Goal: Information Seeking & Learning: Learn about a topic

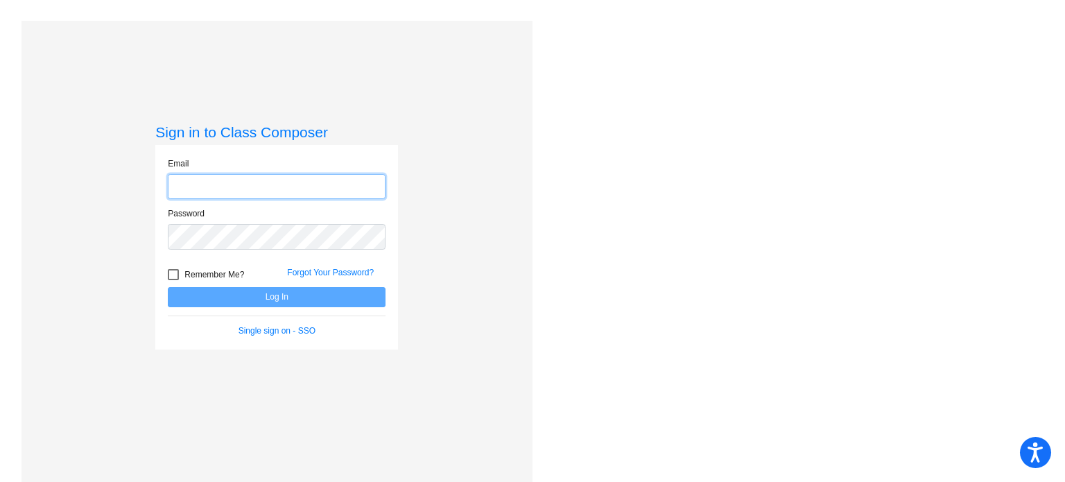
type input "[EMAIL_ADDRESS][DOMAIN_NAME]"
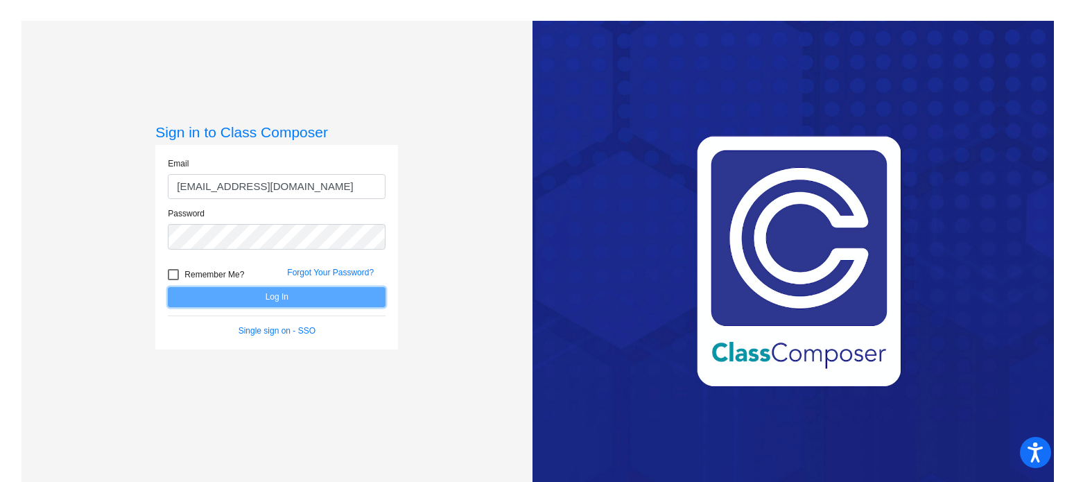
click at [280, 298] on button "Log In" at bounding box center [277, 297] width 218 height 20
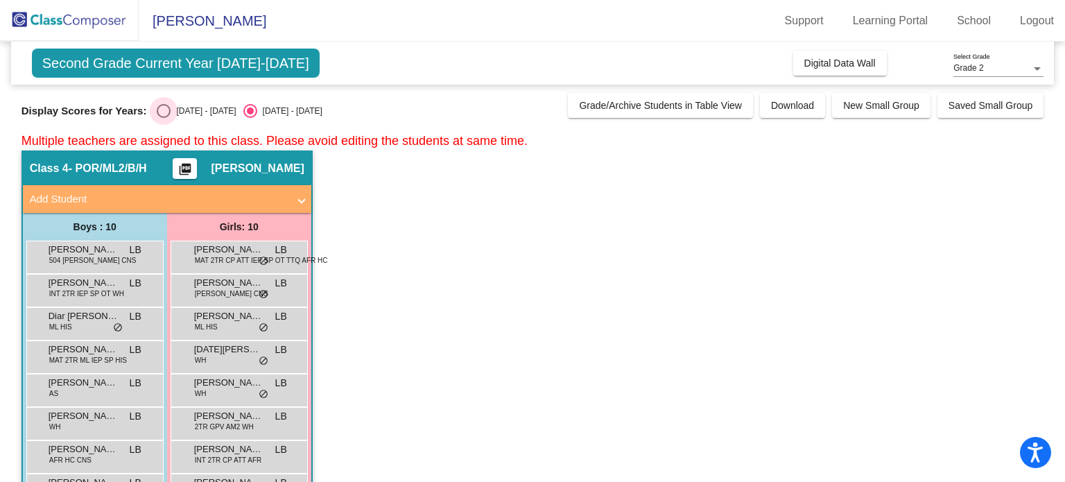
click at [157, 109] on div "Select an option" at bounding box center [164, 111] width 14 height 14
click at [163, 118] on input "[DATE] - [DATE]" at bounding box center [163, 118] width 1 height 1
radio input "true"
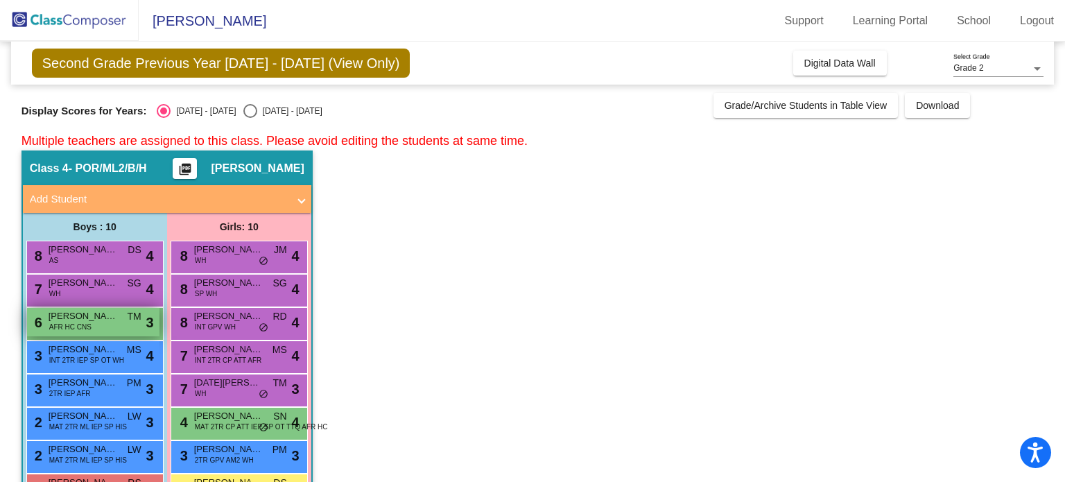
click at [87, 320] on span "[PERSON_NAME]" at bounding box center [83, 316] width 69 height 14
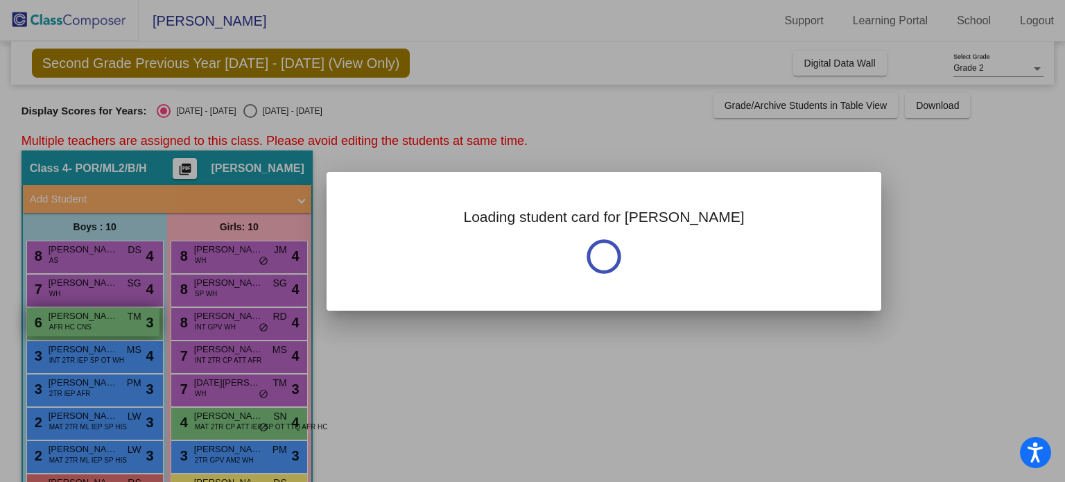
click at [87, 320] on div at bounding box center [532, 241] width 1065 height 482
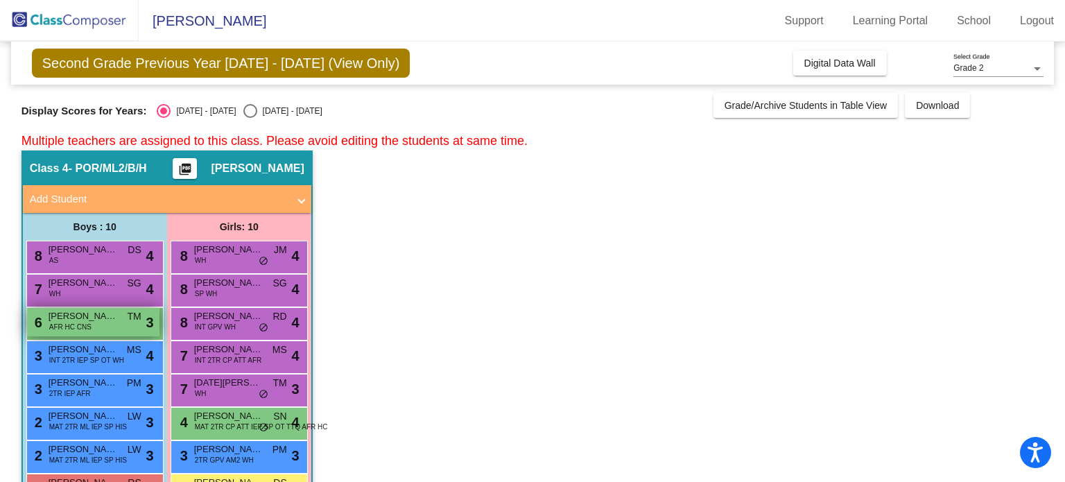
click at [87, 320] on span "[PERSON_NAME]" at bounding box center [83, 316] width 69 height 14
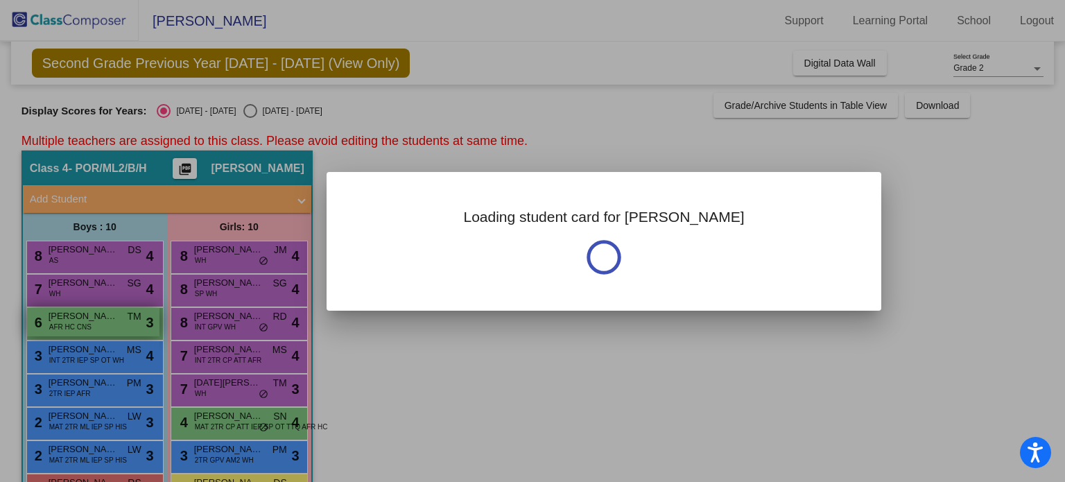
click at [87, 320] on div at bounding box center [532, 241] width 1065 height 482
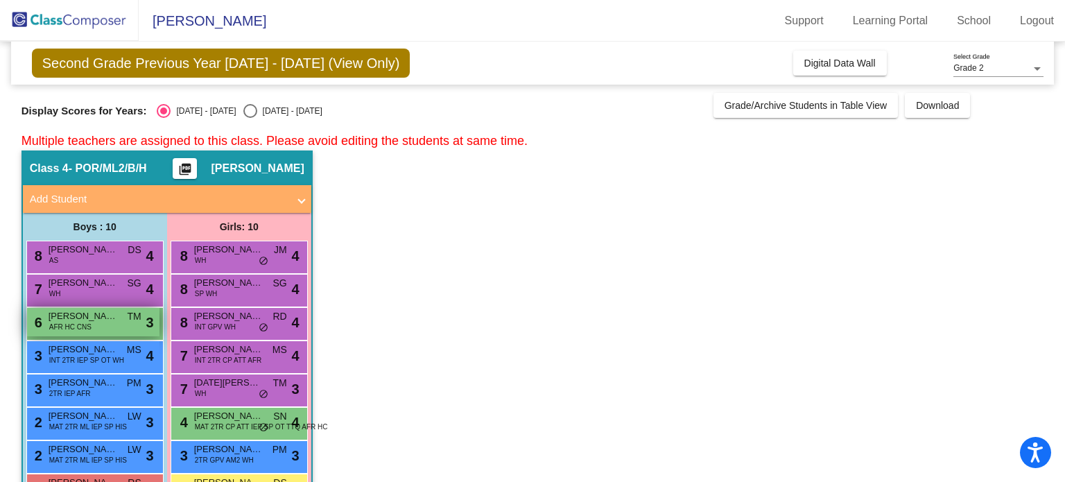
click at [74, 324] on span "AFR HC CNS" at bounding box center [70, 327] width 42 height 10
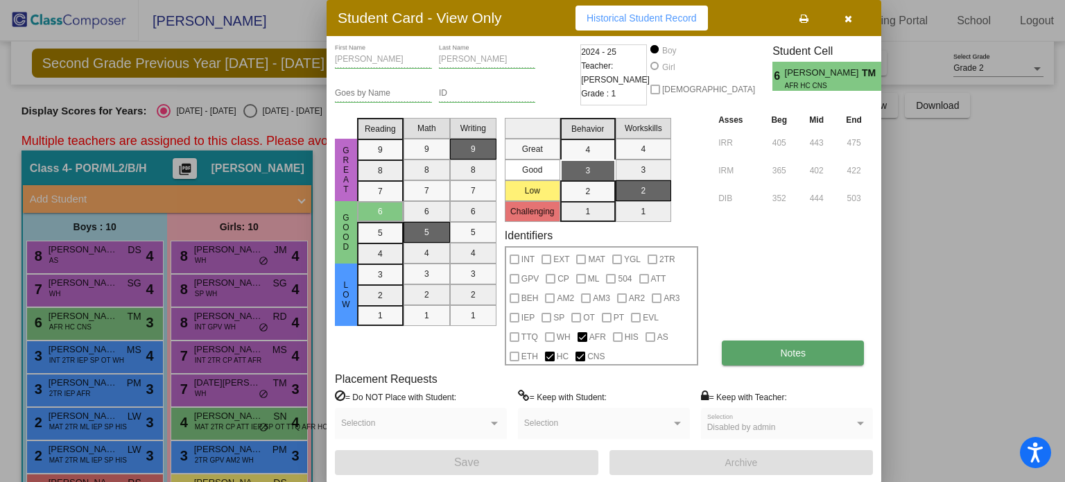
click at [843, 350] on button "Notes" at bounding box center [793, 352] width 142 height 25
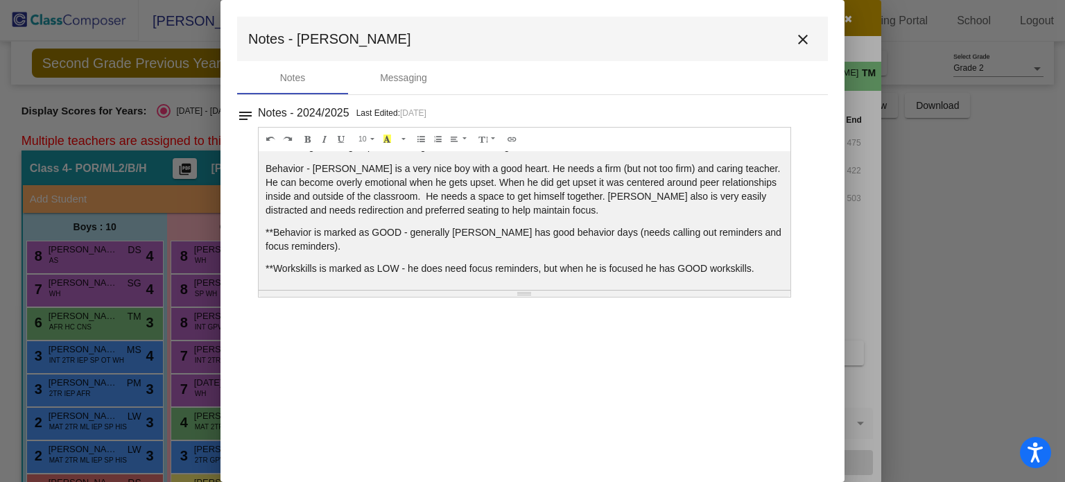
scroll to position [55, 0]
click at [624, 341] on mat-dialog-container "Notes - [PERSON_NAME] close Notes Messaging notes Notes - 2024/2025 Last Edited…" at bounding box center [532, 241] width 624 height 482
click at [801, 39] on mat-icon "close" at bounding box center [802, 39] width 17 height 17
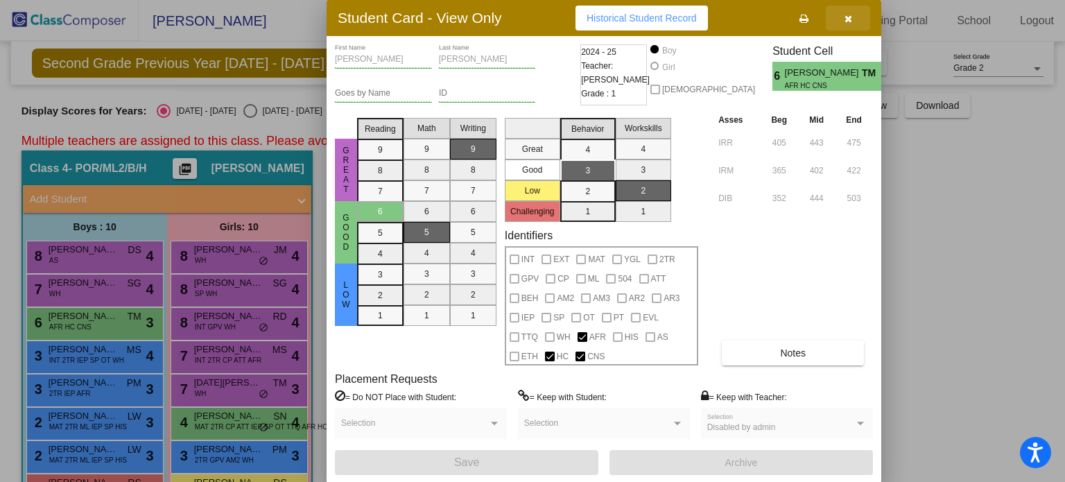
click at [848, 17] on icon "button" at bounding box center [848, 19] width 8 height 10
